Goal: Task Accomplishment & Management: Complete application form

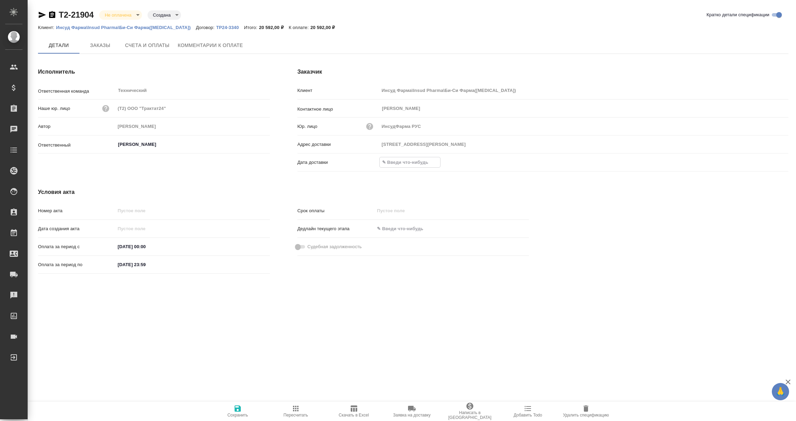
click at [395, 163] on input "text" at bounding box center [410, 162] width 60 height 10
click at [768, 161] on icon "button" at bounding box center [768, 162] width 8 height 8
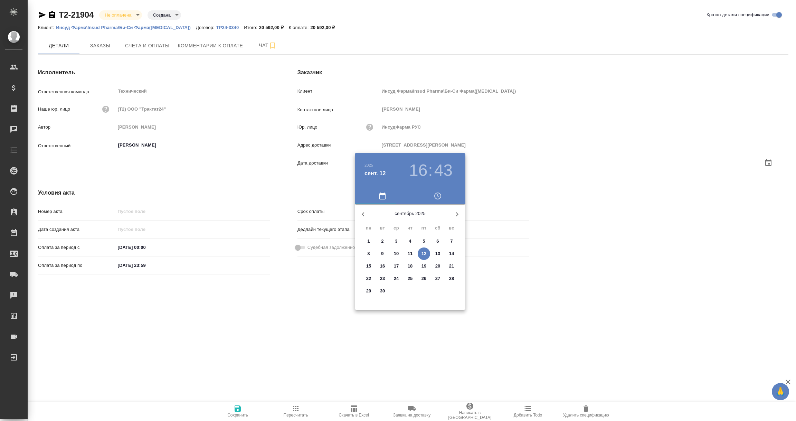
click at [425, 253] on p "12" at bounding box center [424, 253] width 5 height 7
type input "12.09.2025 16:43"
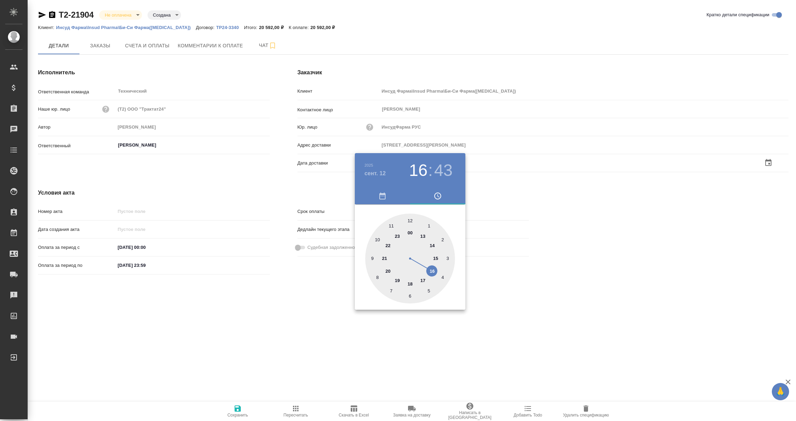
click at [281, 305] on div at bounding box center [398, 210] width 796 height 421
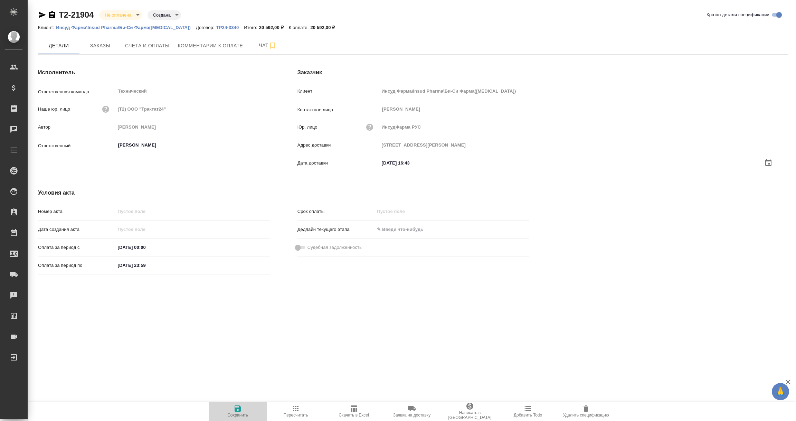
click at [237, 411] on icon "button" at bounding box center [238, 408] width 6 height 6
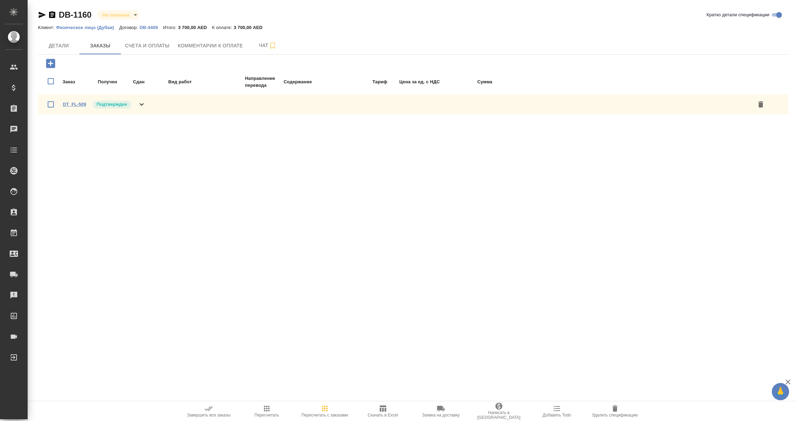
click at [82, 102] on link "DT_FL-509" at bounding box center [74, 104] width 23 height 5
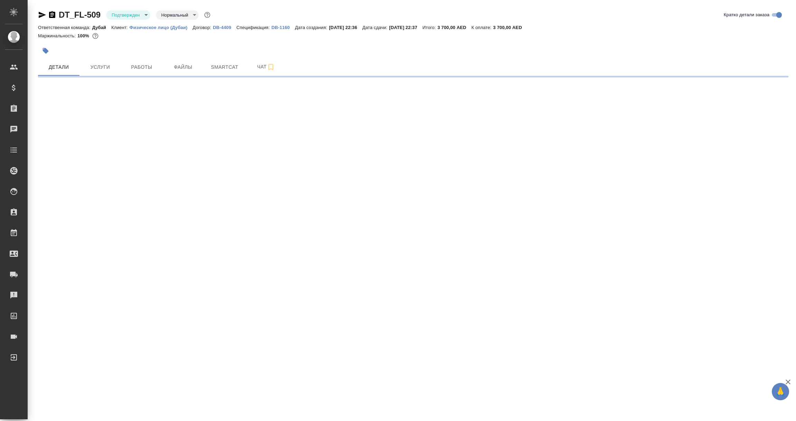
select select "RU"
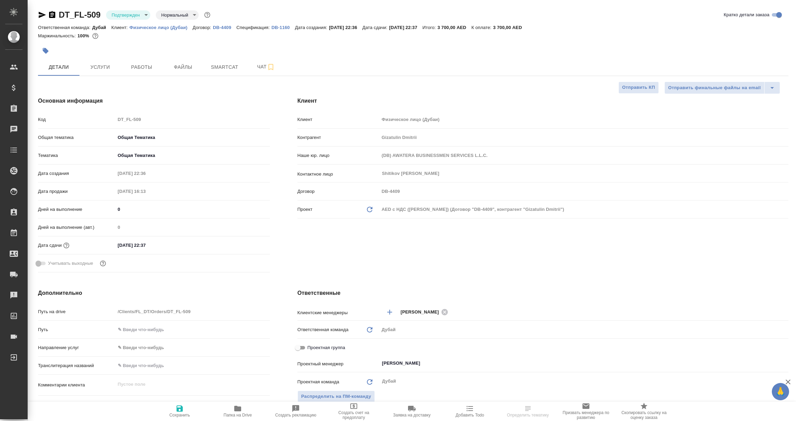
type textarea "x"
click at [103, 64] on span "Услуги" at bounding box center [100, 67] width 33 height 9
type textarea "x"
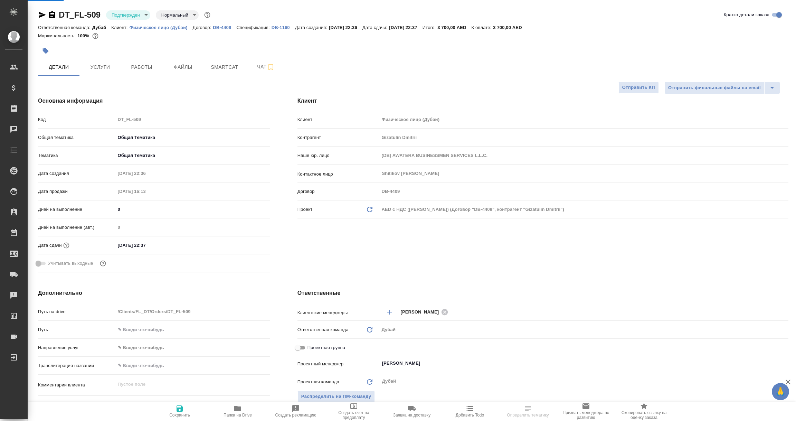
type textarea "x"
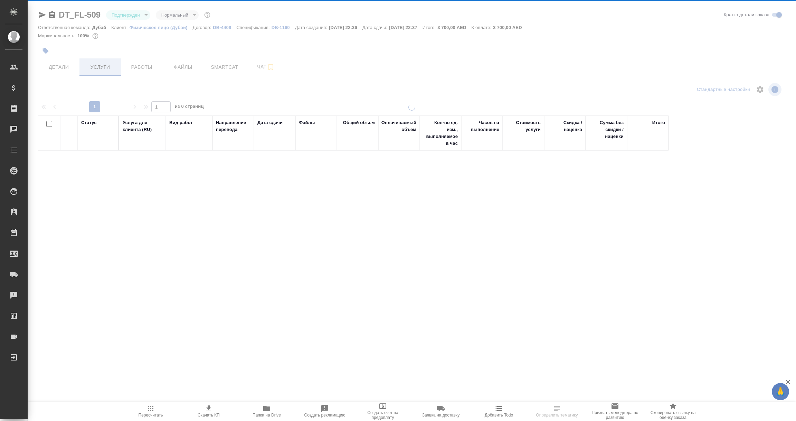
click at [105, 67] on div at bounding box center [412, 141] width 768 height 282
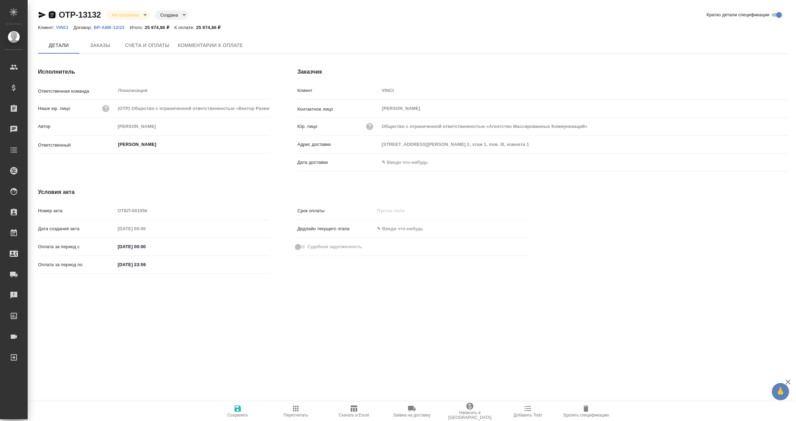
type input "Валяева Анна"
click at [53, 13] on icon "button" at bounding box center [52, 15] width 8 height 8
